Goal: Information Seeking & Learning: Find specific fact

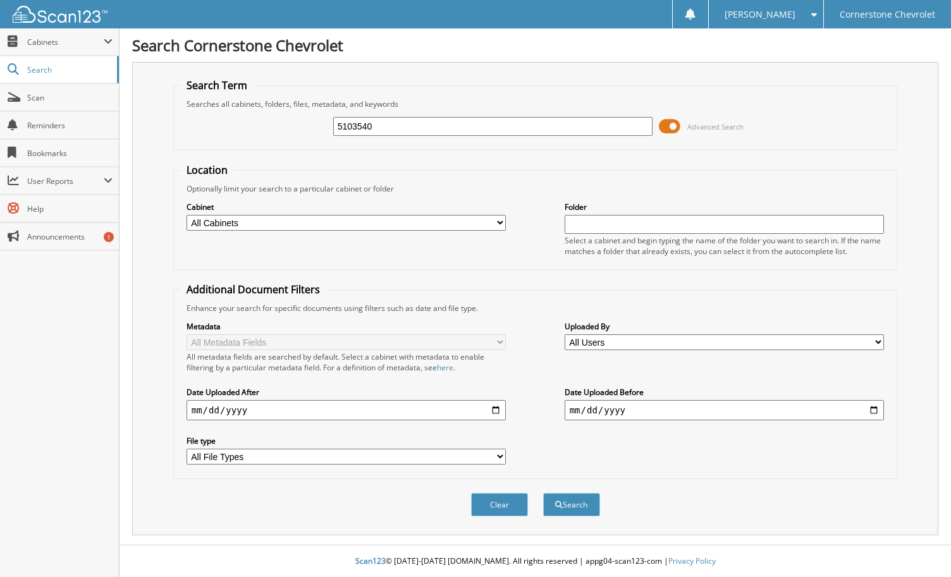
type input "5103540"
click at [543, 493] on button "Search" at bounding box center [571, 504] width 57 height 23
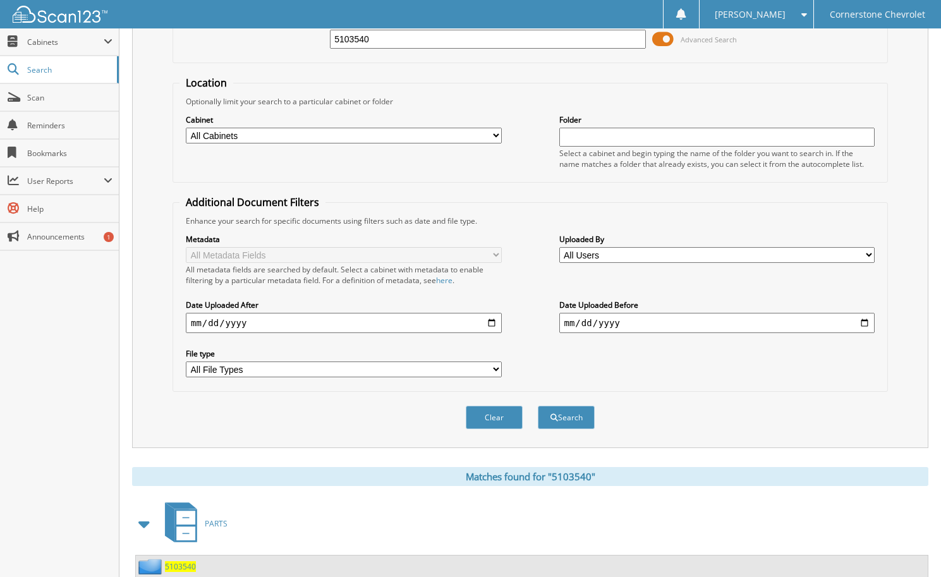
scroll to position [179, 0]
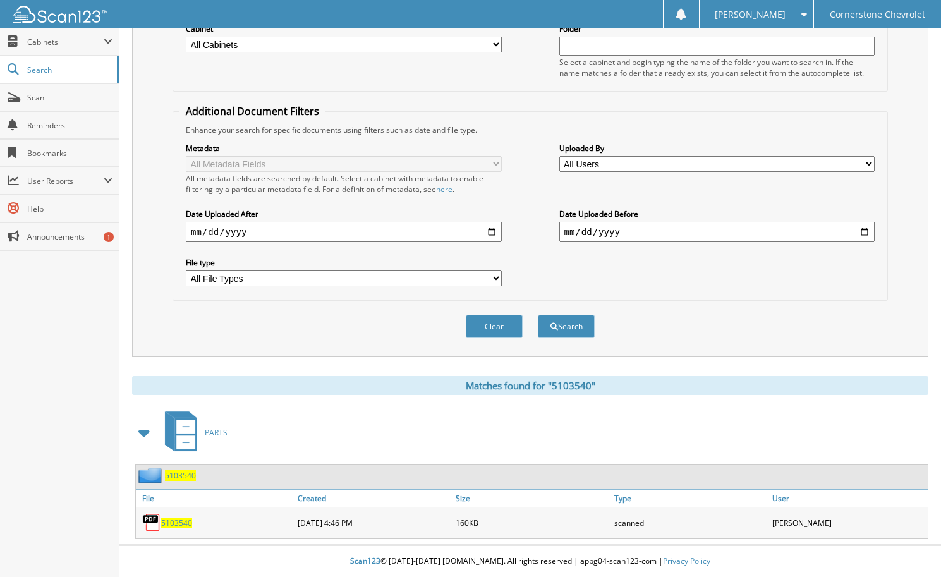
click at [177, 525] on span "5103540" at bounding box center [176, 523] width 31 height 11
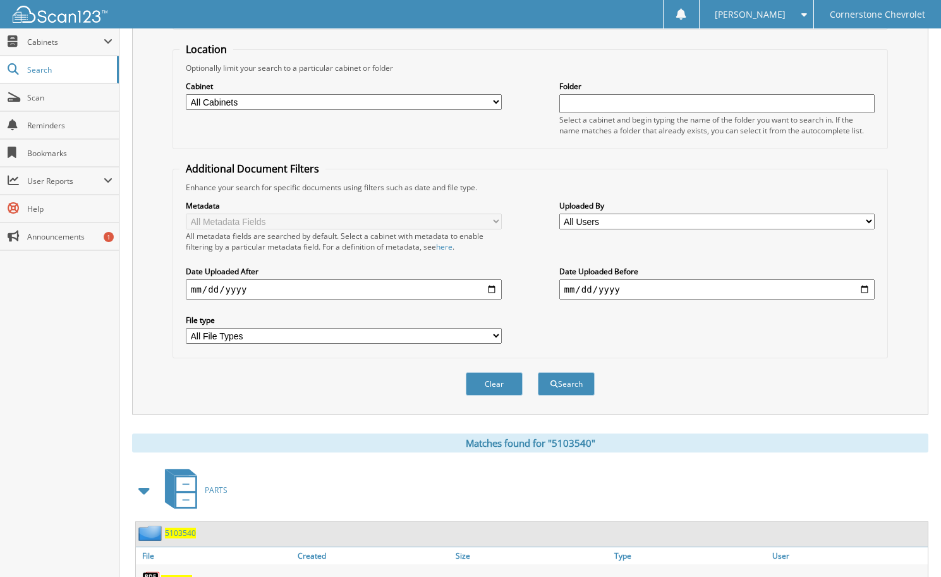
scroll to position [0, 0]
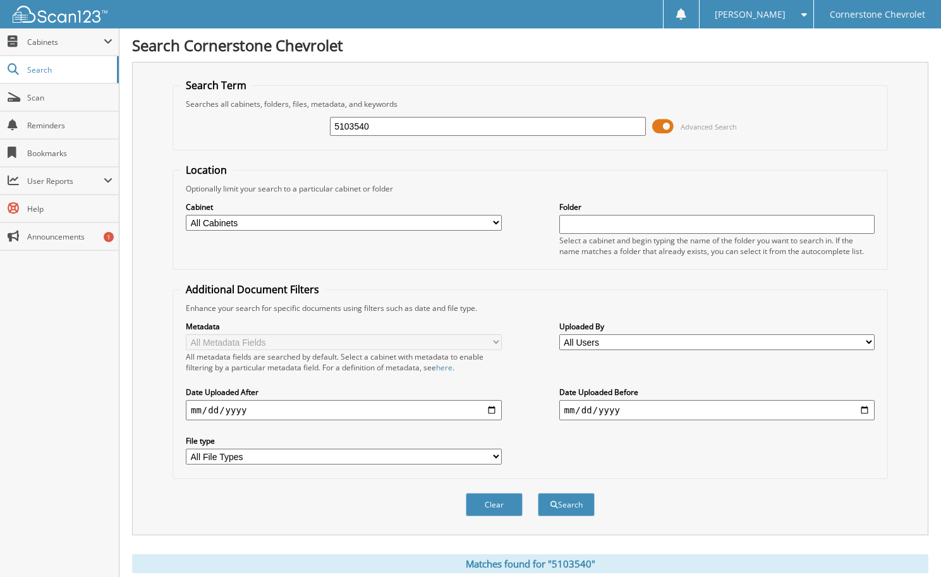
drag, startPoint x: 371, startPoint y: 131, endPoint x: 316, endPoint y: 132, distance: 55.0
click at [316, 132] on div "5103540 Advanced Search" at bounding box center [531, 126] width 702 height 34
type input "5103659"
click at [538, 493] on button "Search" at bounding box center [566, 504] width 57 height 23
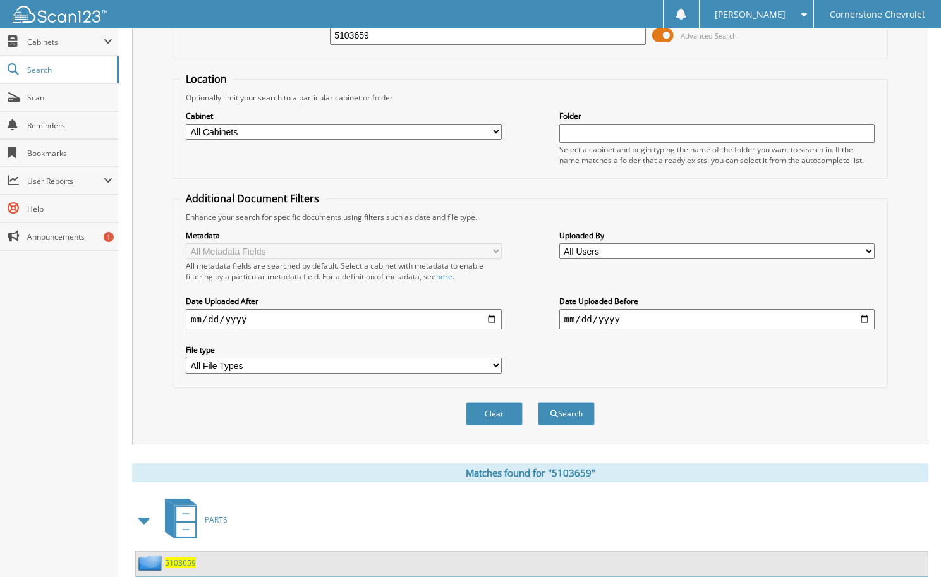
scroll to position [179, 0]
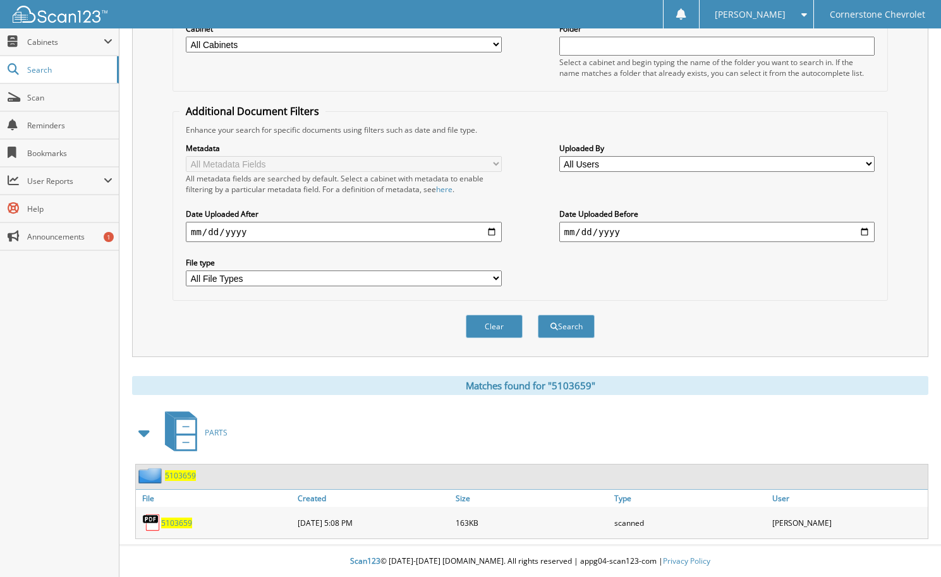
click at [186, 520] on span "5103659" at bounding box center [176, 523] width 31 height 11
